Goal: Transaction & Acquisition: Purchase product/service

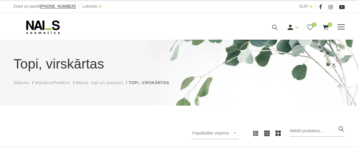
click at [341, 27] on span at bounding box center [341, 27] width 7 height 1
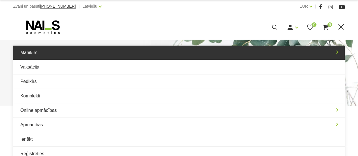
click at [338, 50] on link "Manikīrs" at bounding box center [179, 53] width 332 height 14
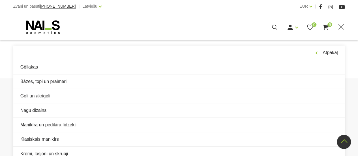
scroll to position [433, 0]
click at [340, 25] on span at bounding box center [342, 27] width 6 height 6
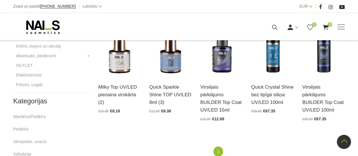
scroll to position [259, 0]
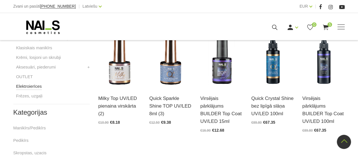
click at [28, 85] on link "Elektroierīces" at bounding box center [29, 86] width 26 height 7
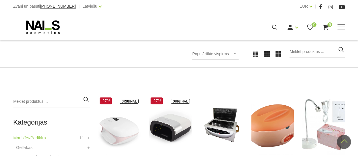
scroll to position [4, 0]
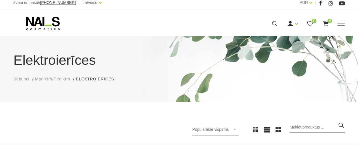
click at [296, 126] on input "search" at bounding box center [317, 127] width 55 height 11
type input "putekļu savaceju"
click at [342, 125] on icon "button" at bounding box center [341, 125] width 7 height 7
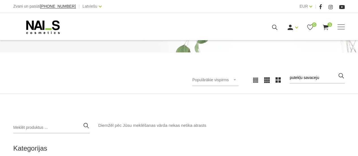
scroll to position [57, 0]
